Goal: Complete application form: Complete application form

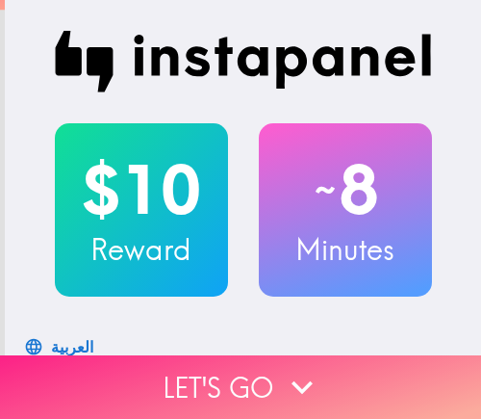
click at [347, 371] on button "Let's go" at bounding box center [240, 387] width 481 height 64
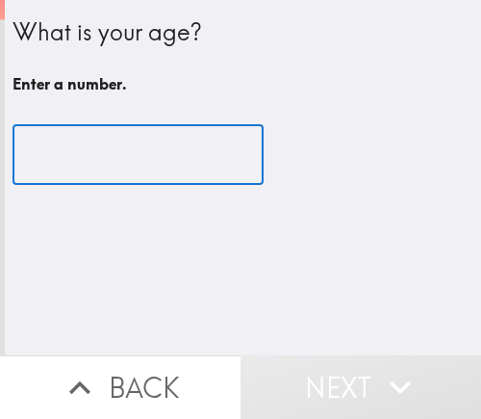
click at [111, 165] on input "number" at bounding box center [138, 155] width 251 height 60
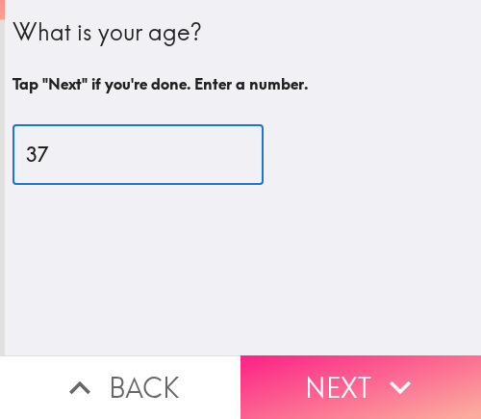
type input "37"
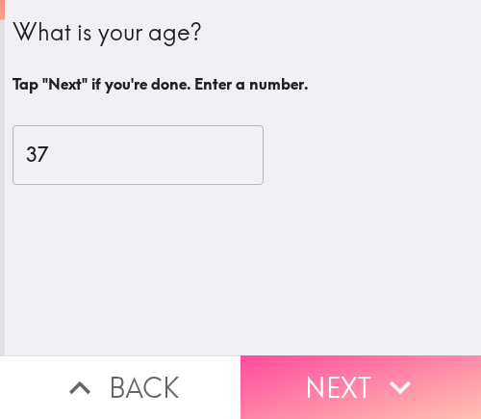
click at [296, 381] on button "Next" at bounding box center [361, 387] width 241 height 64
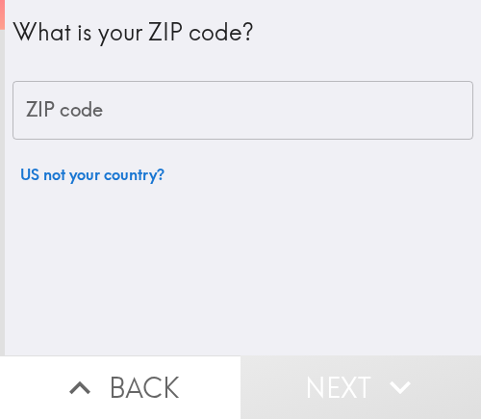
drag, startPoint x: 182, startPoint y: 116, endPoint x: 188, endPoint y: 139, distance: 23.8
click at [182, 116] on input "ZIP code" at bounding box center [243, 111] width 461 height 60
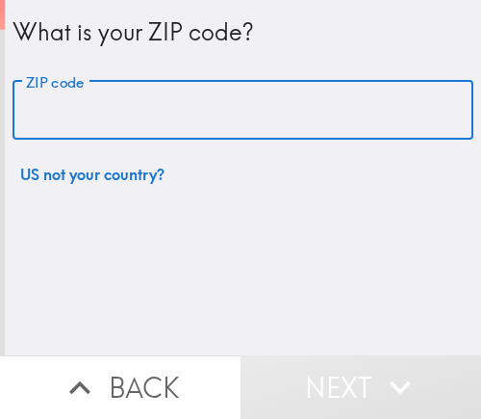
click at [232, 115] on input "ZIP code" at bounding box center [243, 111] width 461 height 60
paste input "33612"
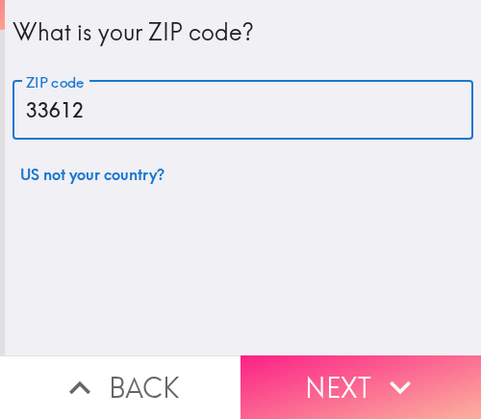
type input "33612"
click at [313, 364] on button "Next" at bounding box center [361, 387] width 241 height 64
